Goal: Task Accomplishment & Management: Manage account settings

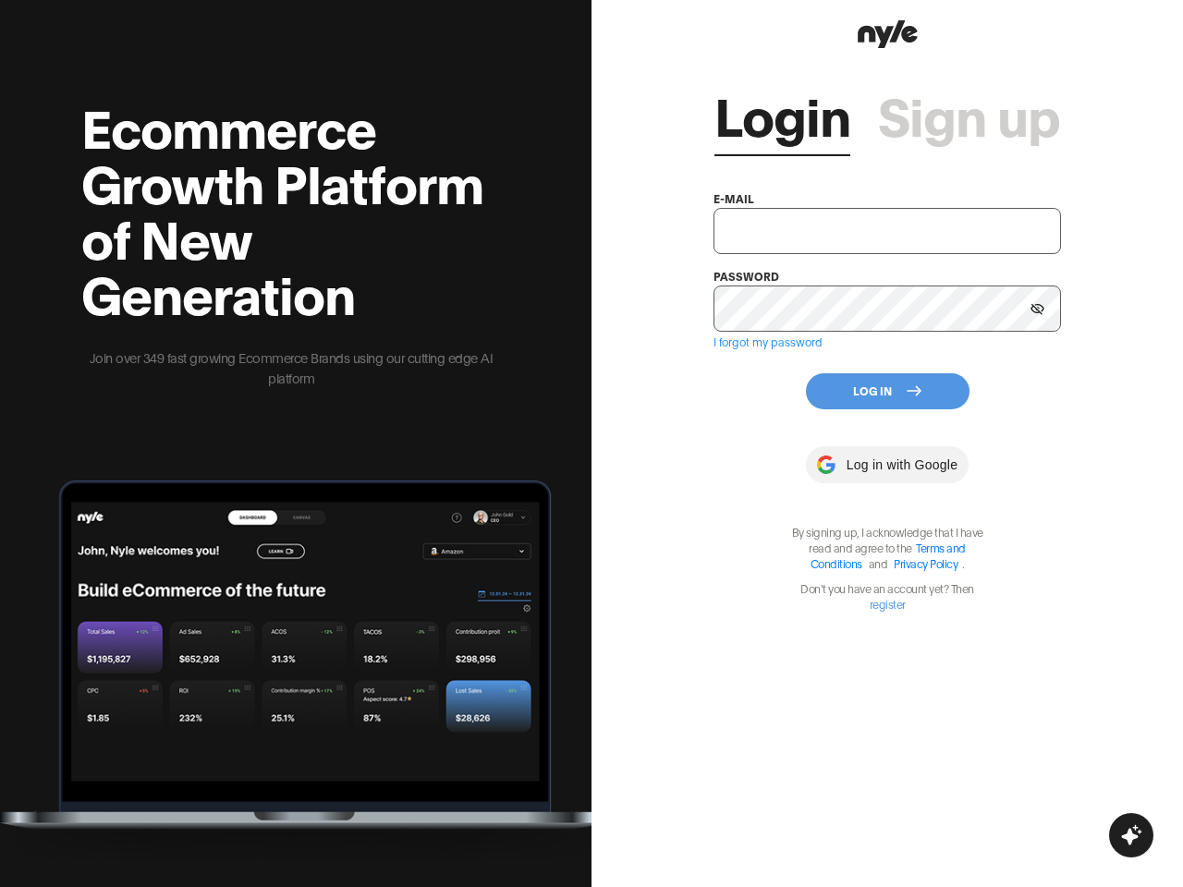
click at [592, 444] on div "Login Sign up e-mail password I forgot my password Log In Log in with Google By…" at bounding box center [888, 443] width 592 height 887
click at [1038, 309] on icon at bounding box center [1038, 309] width 14 height 12
click at [887, 391] on button "Log In" at bounding box center [888, 391] width 164 height 36
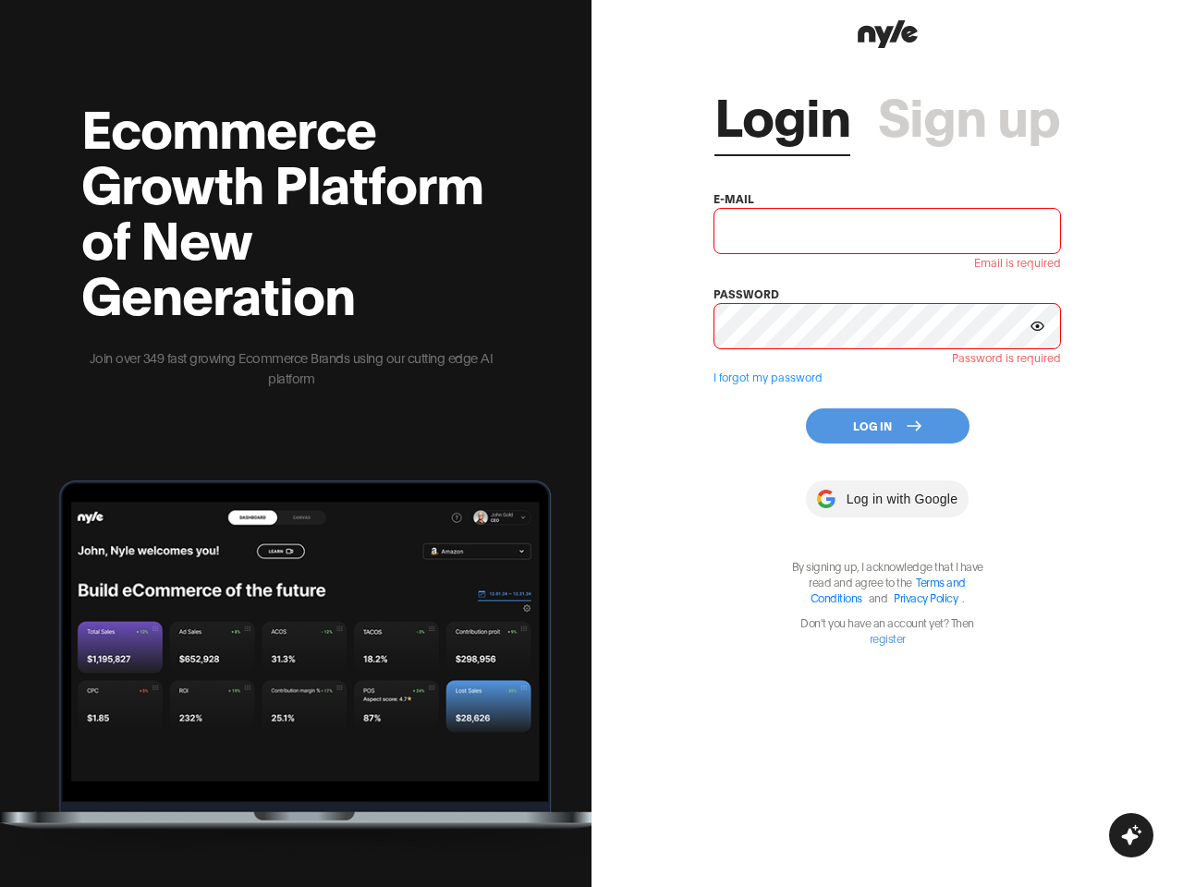
click at [887, 465] on div "Login Sign up e-mail Email is required password Password is required I forgot m…" at bounding box center [887, 349] width 347 height 593
click at [1131, 836] on icon "button" at bounding box center [1131, 835] width 20 height 20
